Goal: Task Accomplishment & Management: Manage account settings

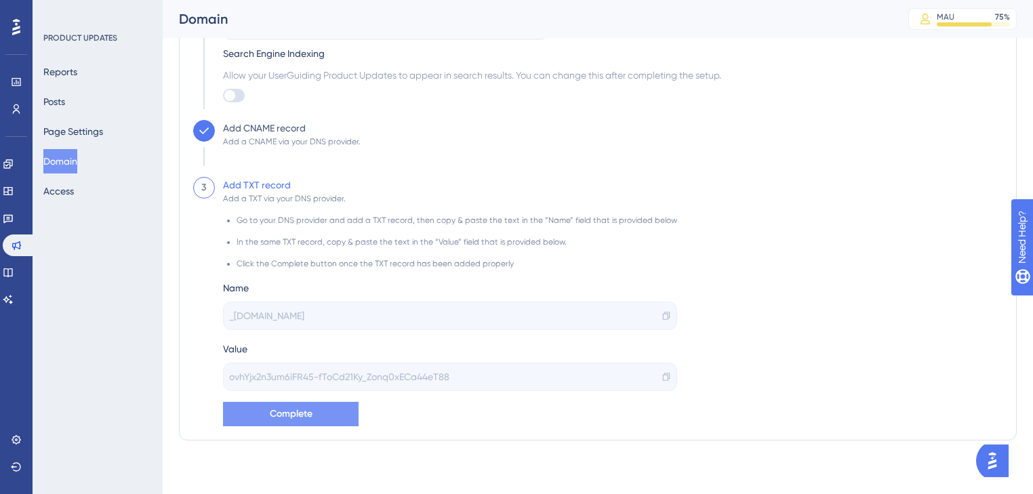
click at [281, 404] on button "Complete" at bounding box center [291, 414] width 136 height 24
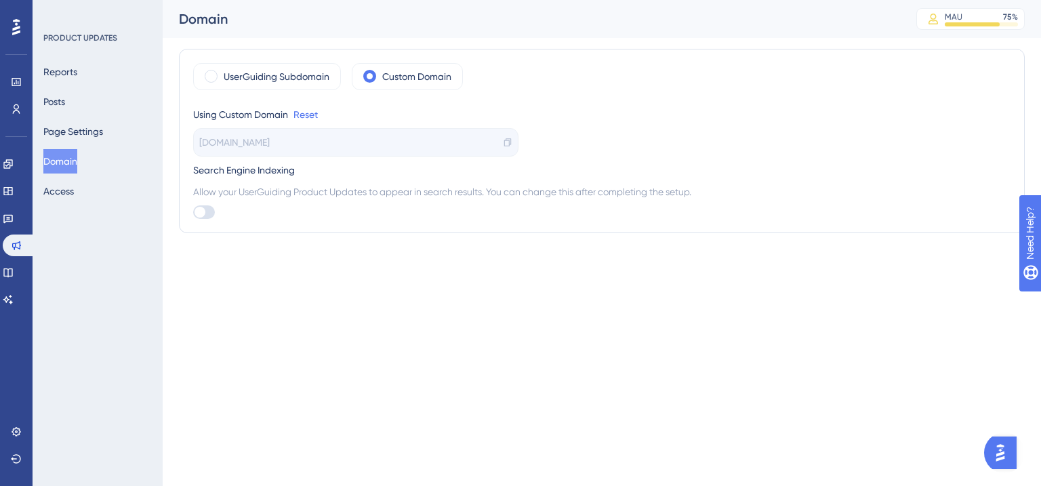
click at [492, 0] on html "Performance Users Engagement Widgets Feedback Product Updates Knowledge Base AI…" at bounding box center [520, 0] width 1041 height 0
click at [14, 169] on link at bounding box center [8, 164] width 11 height 22
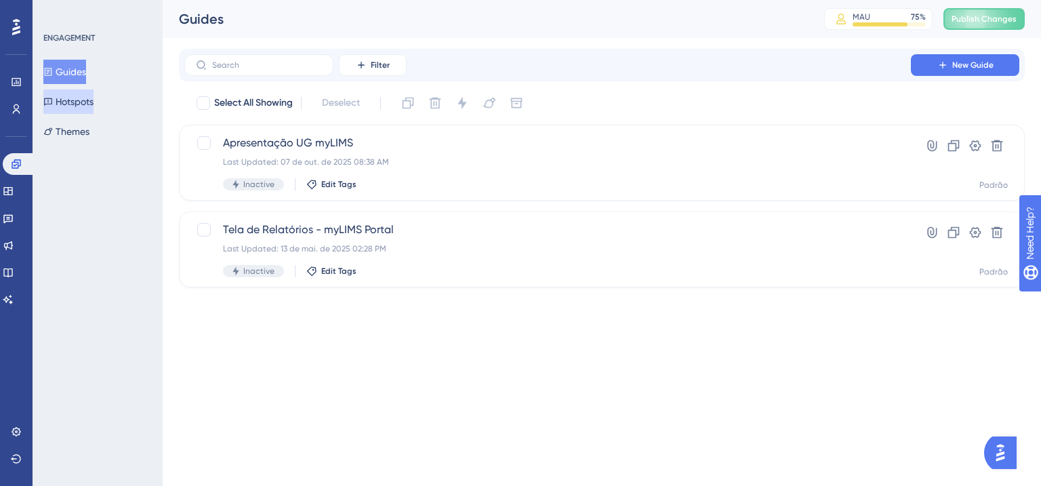
click at [77, 105] on button "Hotspots" at bounding box center [68, 101] width 50 height 24
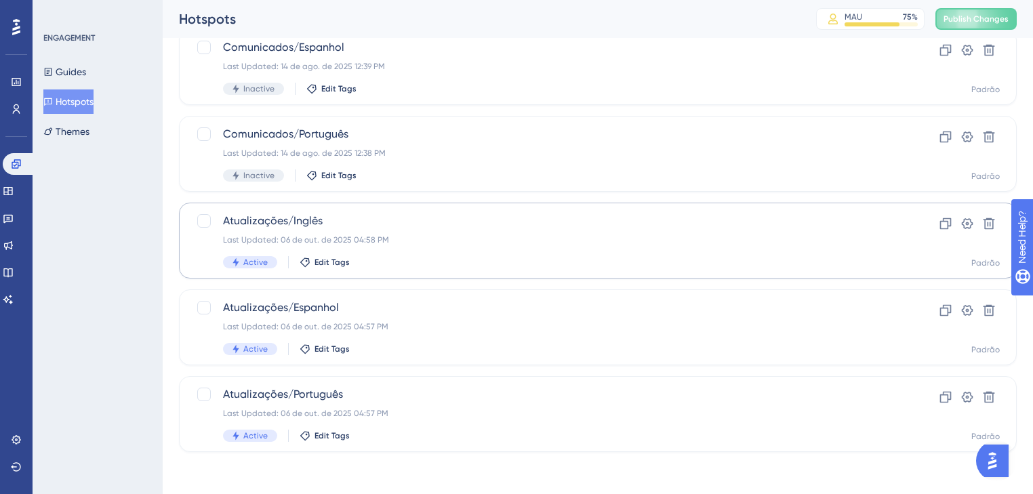
scroll to position [444, 0]
click at [206, 220] on div at bounding box center [204, 220] width 14 height 14
checkbox input "true"
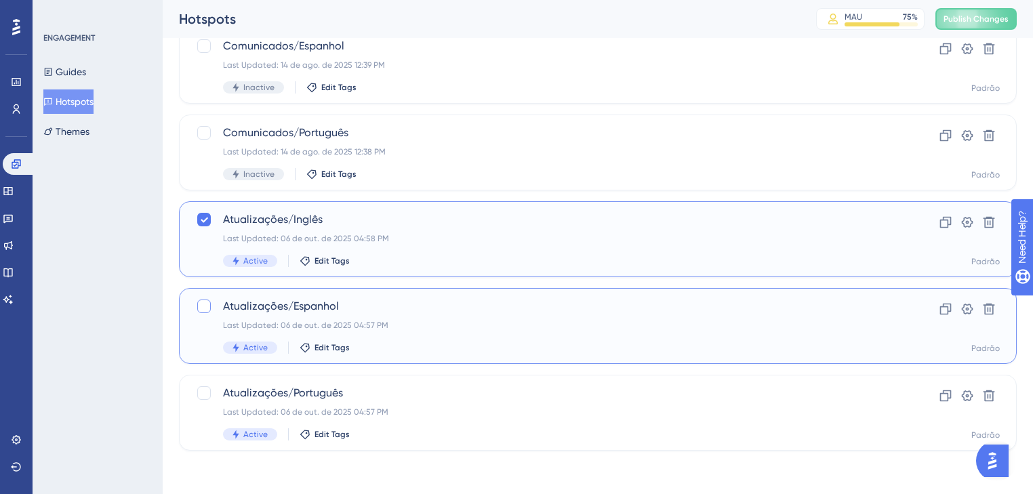
click at [209, 306] on div at bounding box center [204, 306] width 14 height 14
checkbox input "true"
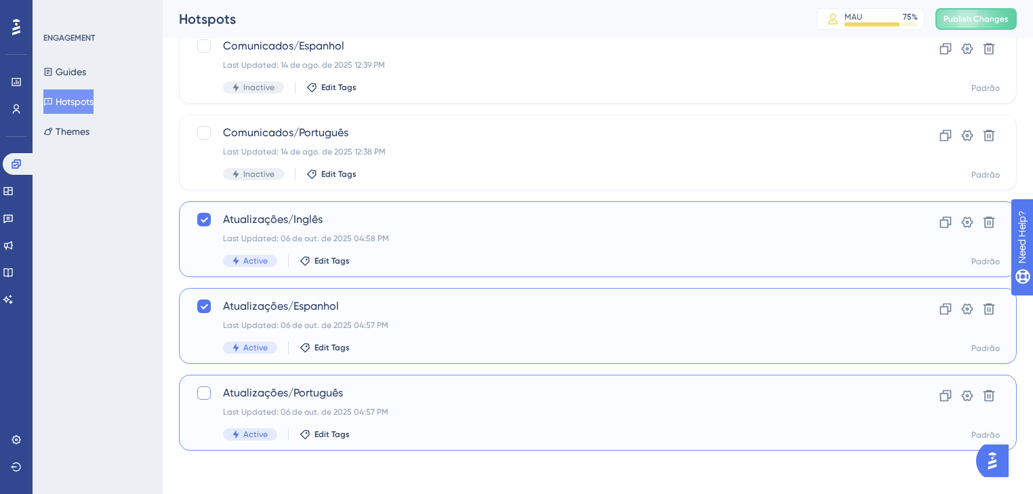
click at [203, 390] on div at bounding box center [204, 393] width 14 height 14
checkbox input "true"
click at [972, 22] on span "Publish Changes" at bounding box center [975, 19] width 65 height 11
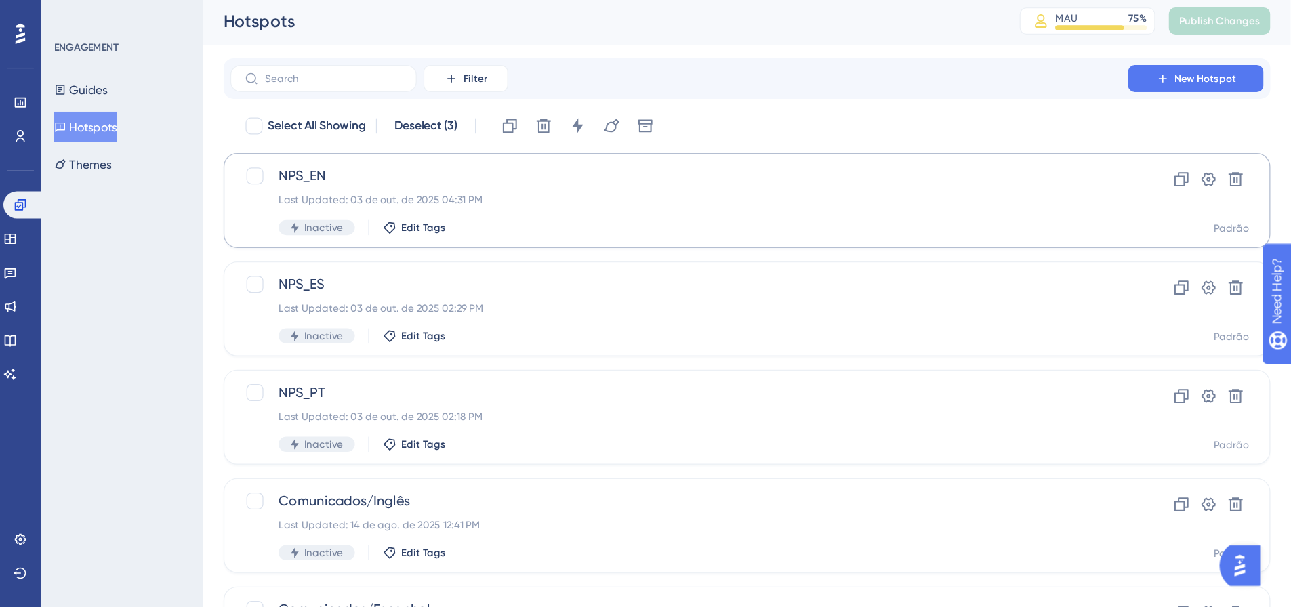
scroll to position [0, 0]
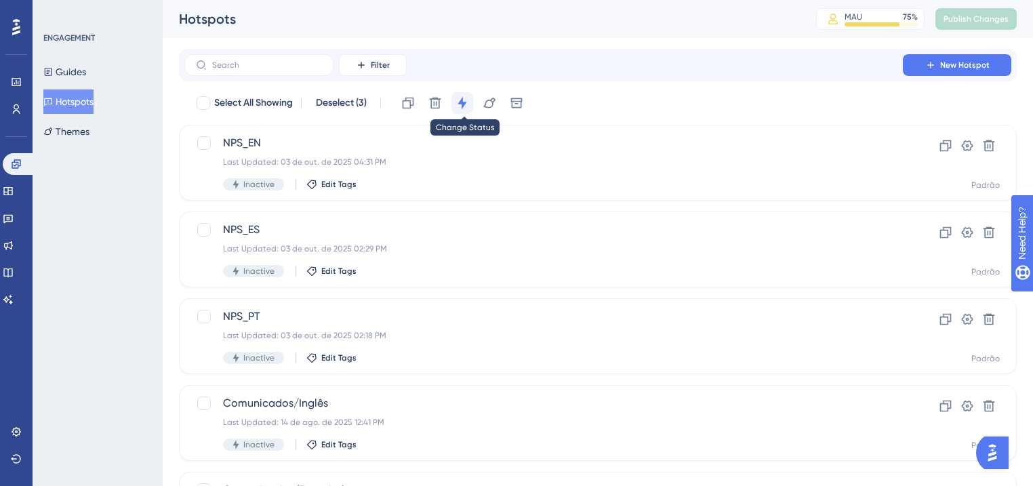
click at [463, 108] on icon at bounding box center [461, 103] width 9 height 12
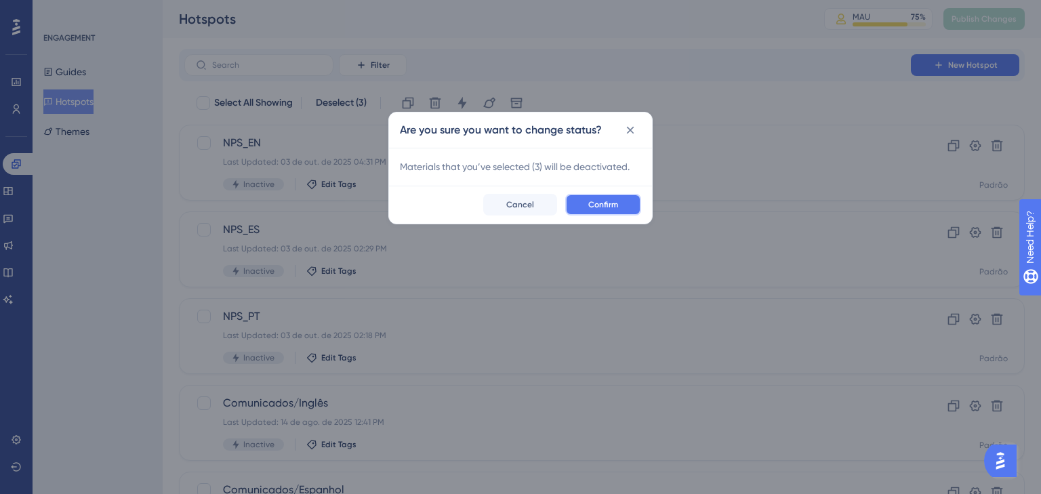
click at [587, 205] on button "Confirm" at bounding box center [603, 205] width 76 height 22
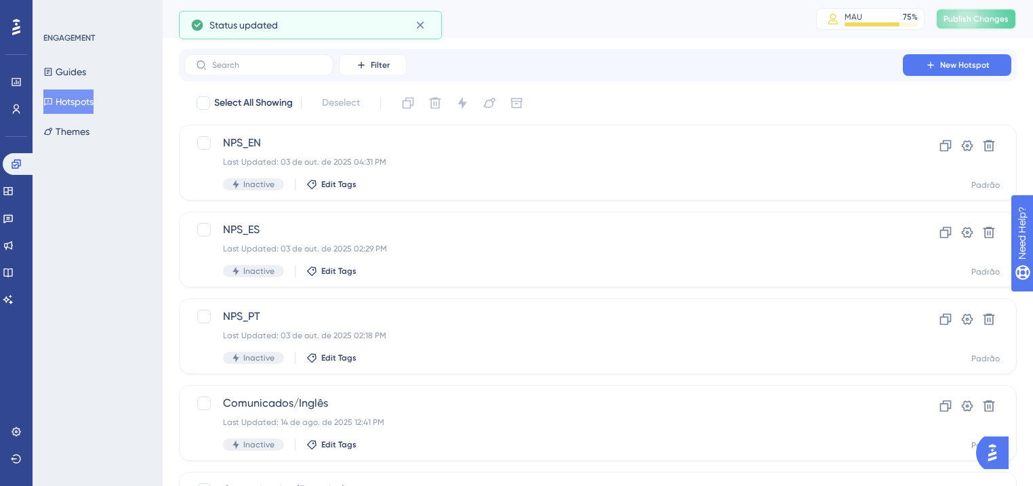
click at [1004, 12] on button "Publish Changes" at bounding box center [975, 19] width 81 height 22
click at [205, 144] on div at bounding box center [204, 143] width 14 height 14
checkbox input "true"
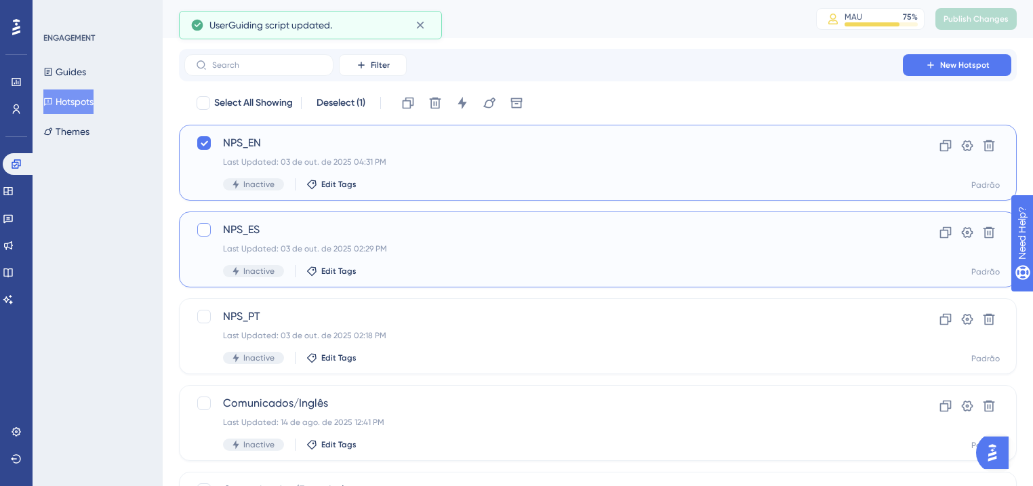
click at [206, 235] on div at bounding box center [204, 230] width 14 height 14
checkbox input "true"
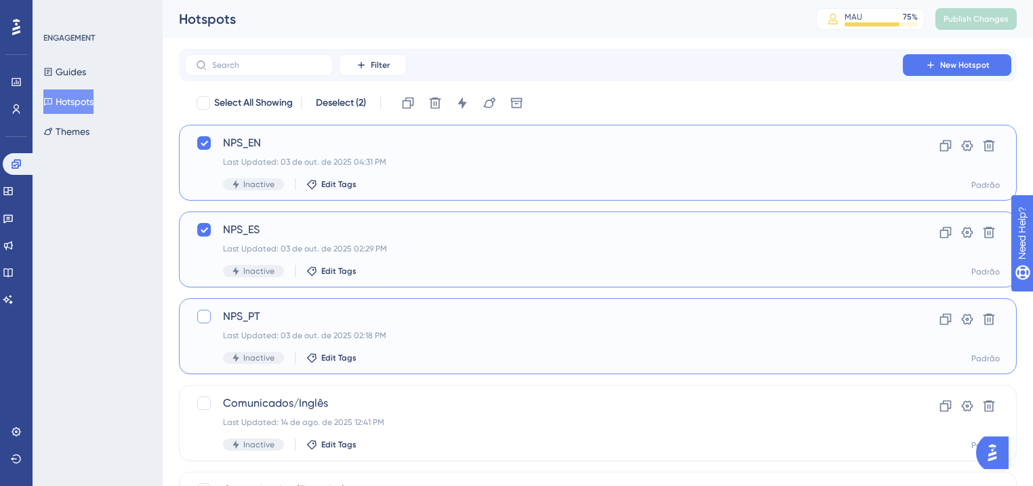
click at [203, 312] on div at bounding box center [204, 317] width 14 height 14
checkbox input "true"
click at [464, 101] on icon at bounding box center [462, 103] width 14 height 14
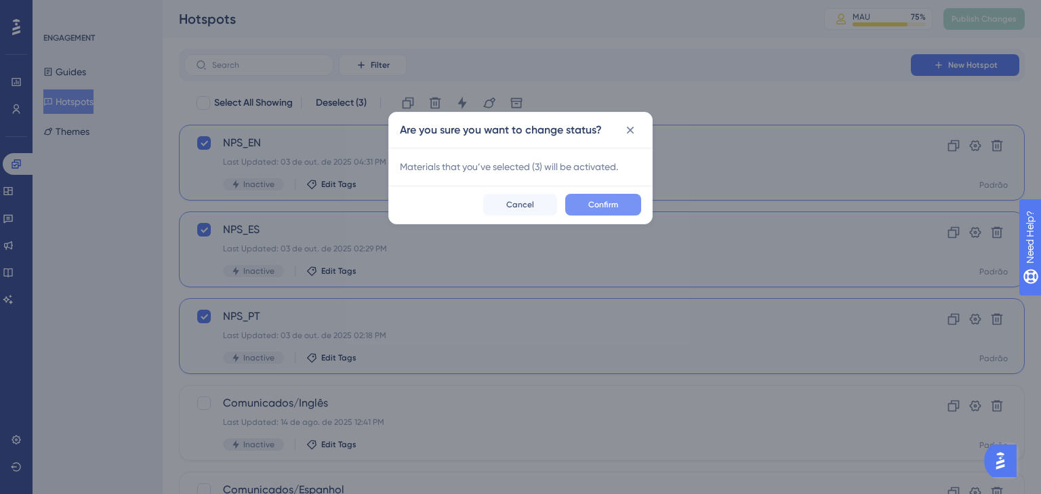
click at [594, 201] on span "Confirm" at bounding box center [603, 204] width 30 height 11
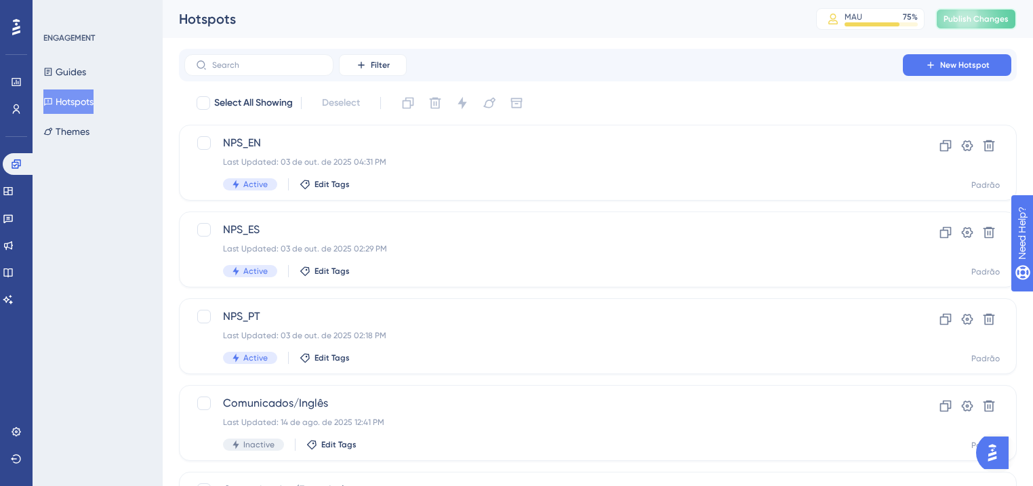
click at [957, 13] on button "Publish Changes" at bounding box center [975, 19] width 81 height 22
click at [14, 276] on link at bounding box center [8, 273] width 11 height 22
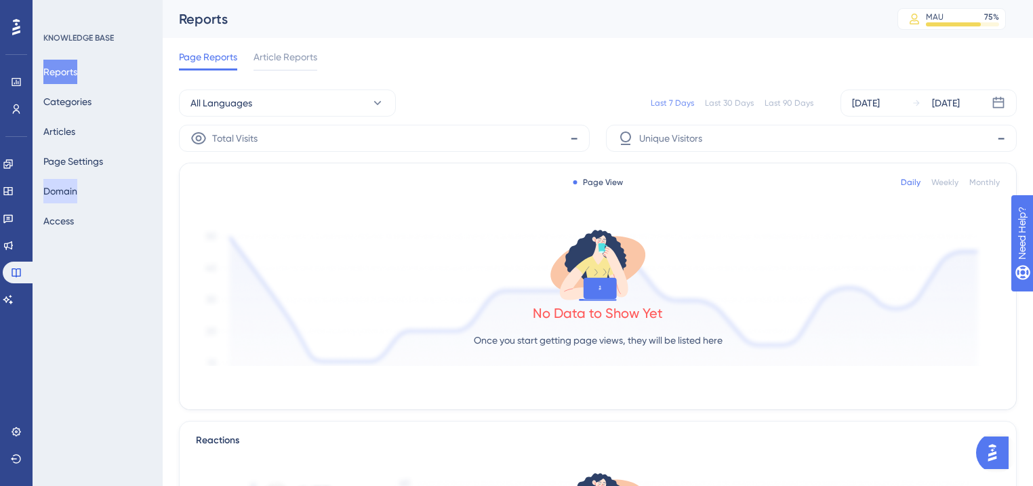
click at [70, 191] on button "Domain" at bounding box center [60, 191] width 34 height 24
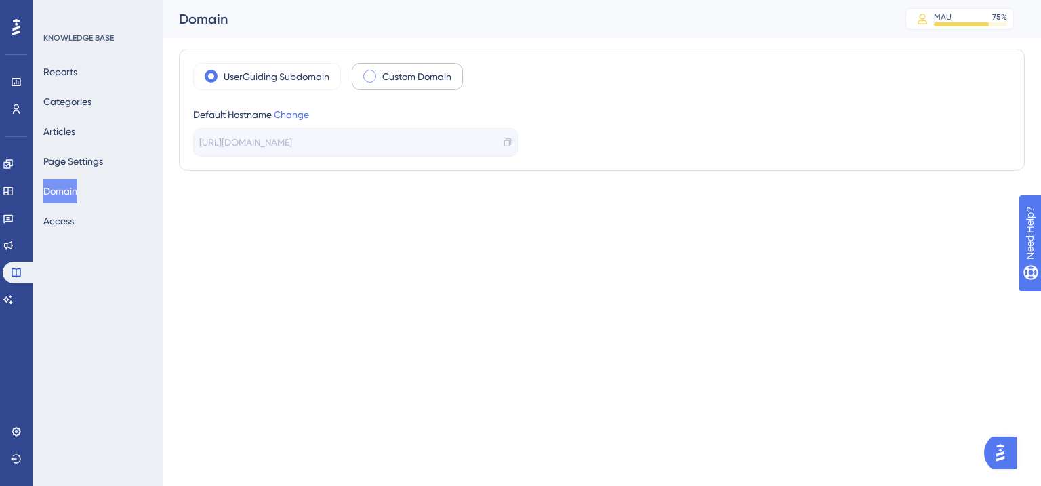
click at [397, 71] on label "Custom Domain" at bounding box center [416, 76] width 69 height 16
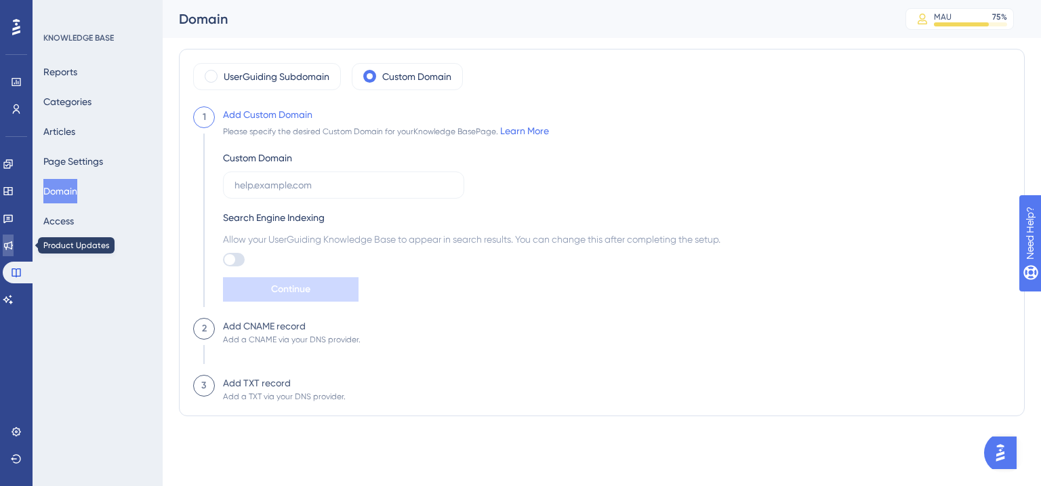
click at [14, 241] on icon at bounding box center [8, 245] width 11 height 11
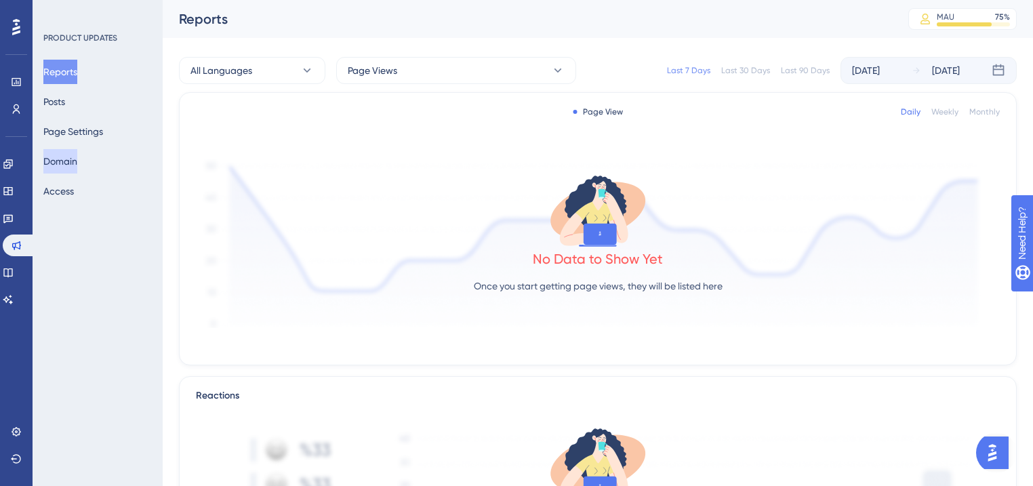
click at [77, 161] on button "Domain" at bounding box center [60, 161] width 34 height 24
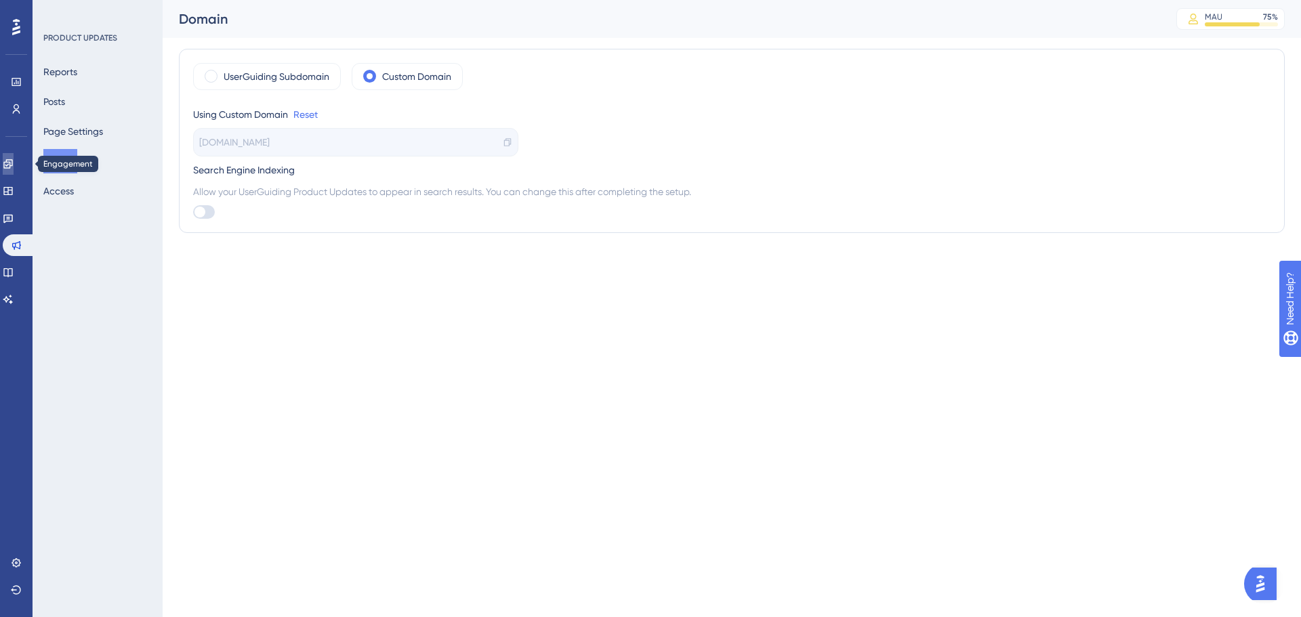
click at [14, 164] on icon at bounding box center [8, 164] width 11 height 11
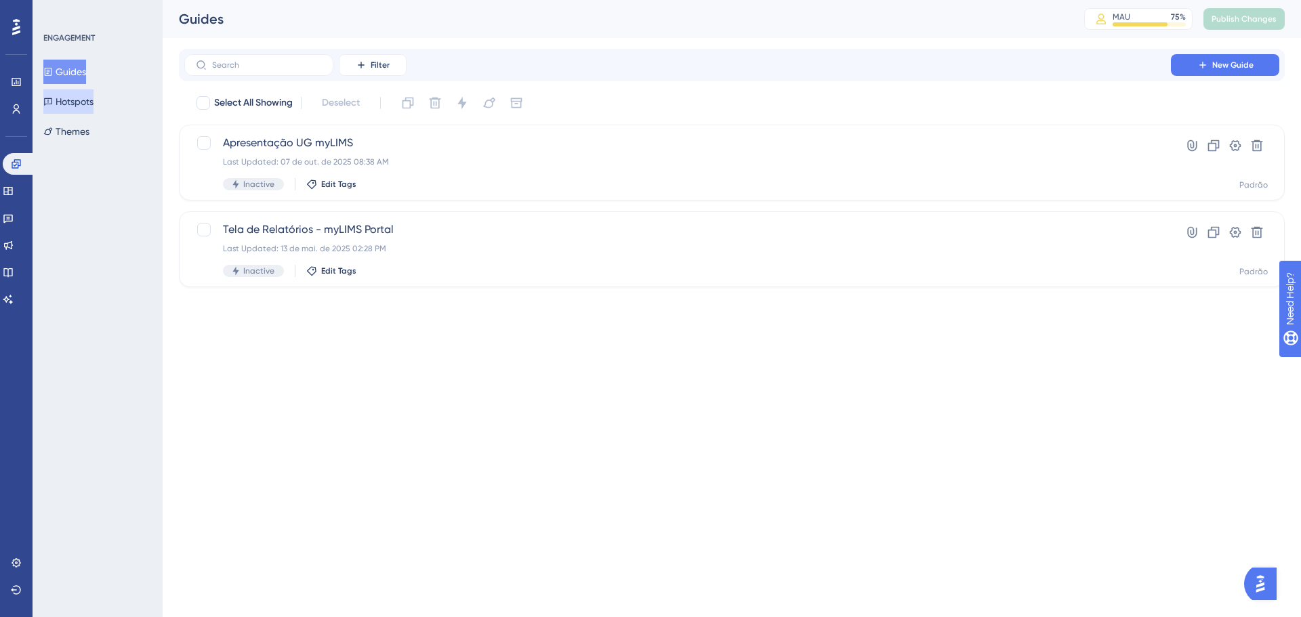
click at [67, 104] on button "Hotspots" at bounding box center [68, 101] width 50 height 24
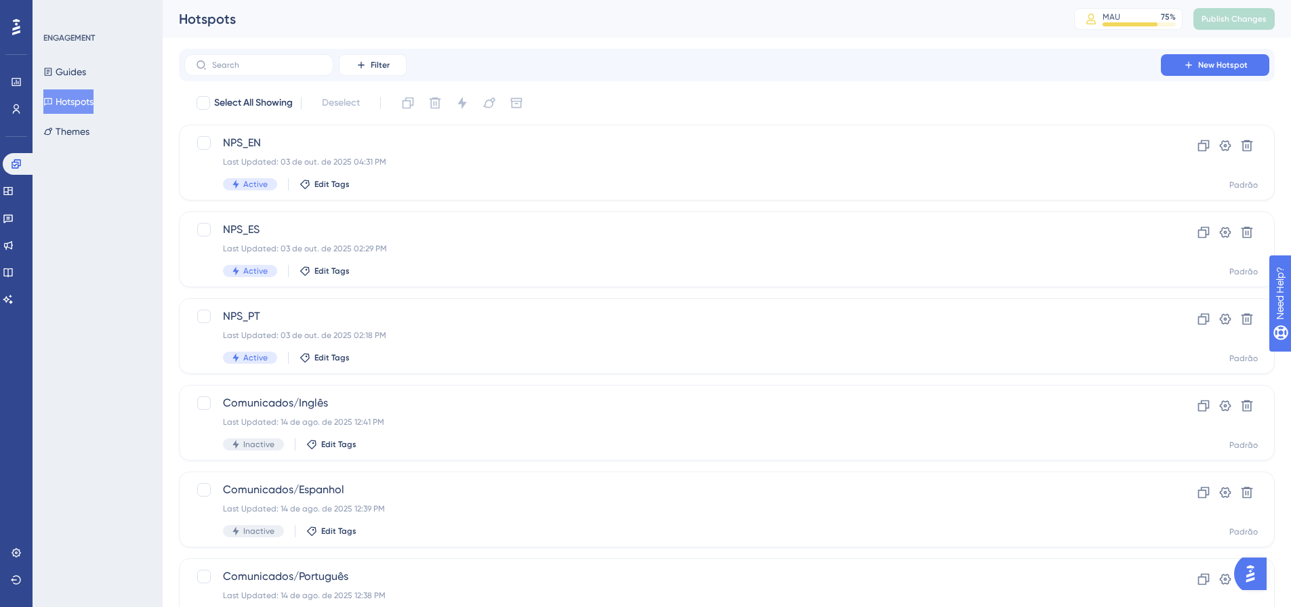
click at [45, 304] on div "ENGAGEMENT Guides Hotspots Themes" at bounding box center [98, 303] width 130 height 607
